Goal: Share content: Share content

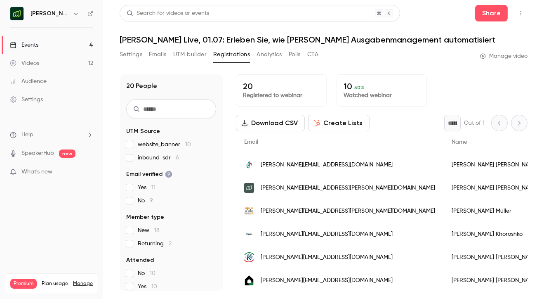
click at [59, 64] on link "Videos 12" at bounding box center [51, 63] width 103 height 18
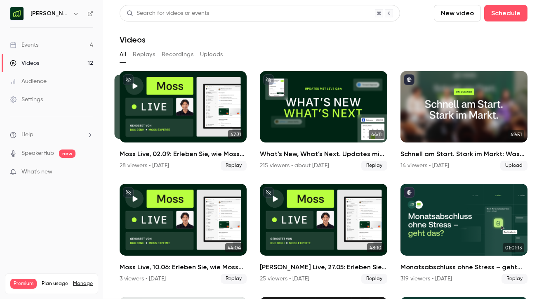
click at [172, 56] on button "Recordings" at bounding box center [178, 54] width 32 height 13
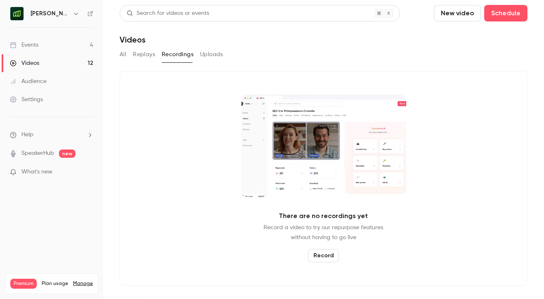
click at [129, 58] on div "All Replays Recordings Uploads" at bounding box center [324, 54] width 408 height 13
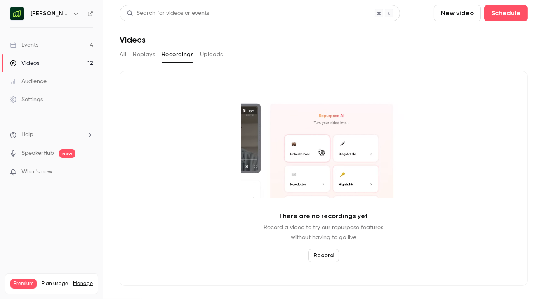
click at [121, 57] on button "All" at bounding box center [123, 54] width 7 height 13
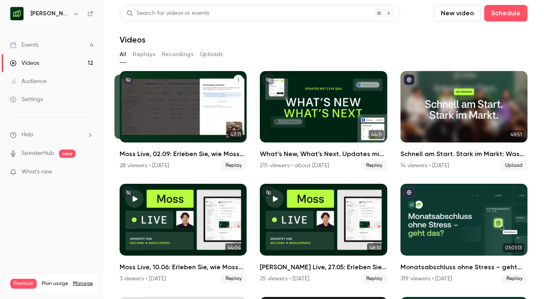
click at [184, 125] on div "Moss Live, 02.09: Erleben Sie, wie Moss Ausgabenmanagement automatisiert" at bounding box center [183, 106] width 127 height 71
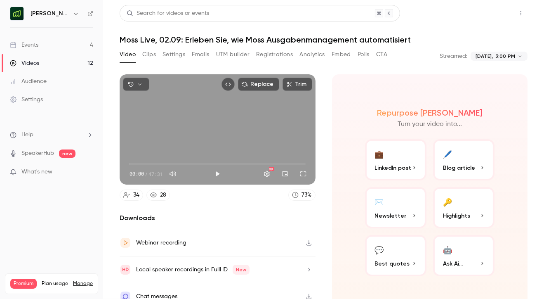
click at [498, 19] on button "Share" at bounding box center [491, 13] width 33 height 17
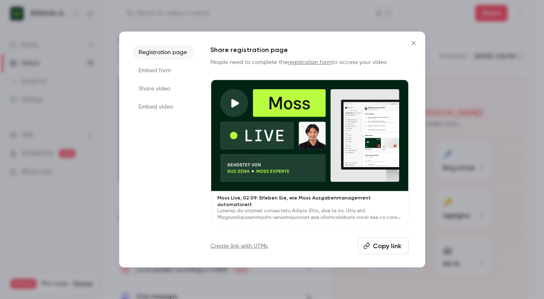
click at [158, 89] on li "Share video" at bounding box center [163, 88] width 62 height 15
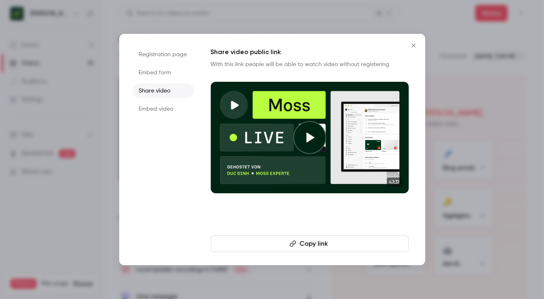
click at [326, 250] on button "Copy link" at bounding box center [310, 243] width 198 height 17
